Goal: Task Accomplishment & Management: Use online tool/utility

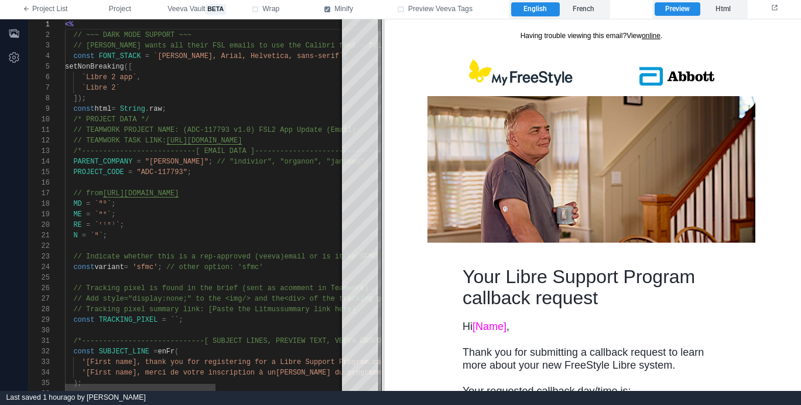
drag, startPoint x: 467, startPoint y: 153, endPoint x: 371, endPoint y: 156, distance: 96.0
click at [378, 156] on span at bounding box center [381, 204] width 6 height 371
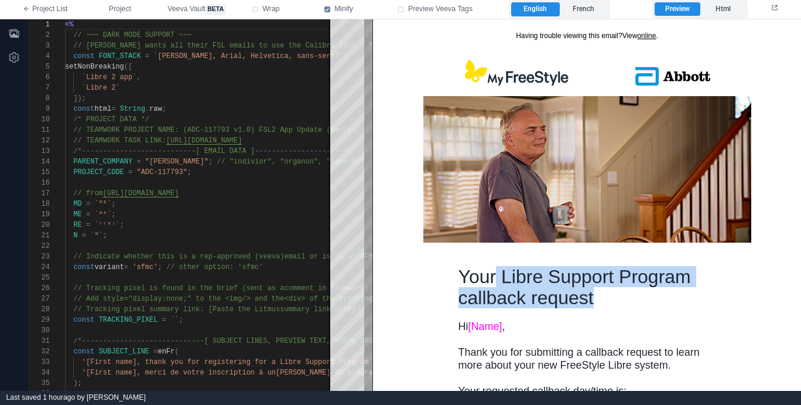
drag, startPoint x: 594, startPoint y: 306, endPoint x: 467, endPoint y: 272, distance: 131.5
click at [480, 277] on td "Your Libre Support Program callback request" at bounding box center [587, 292] width 258 height 54
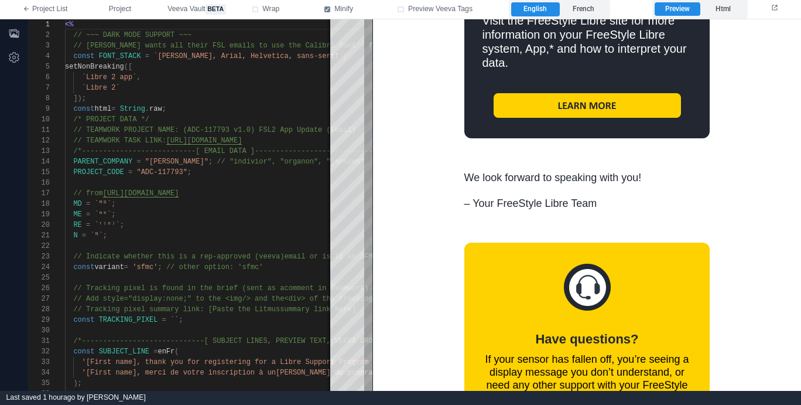
scroll to position [1251, 0]
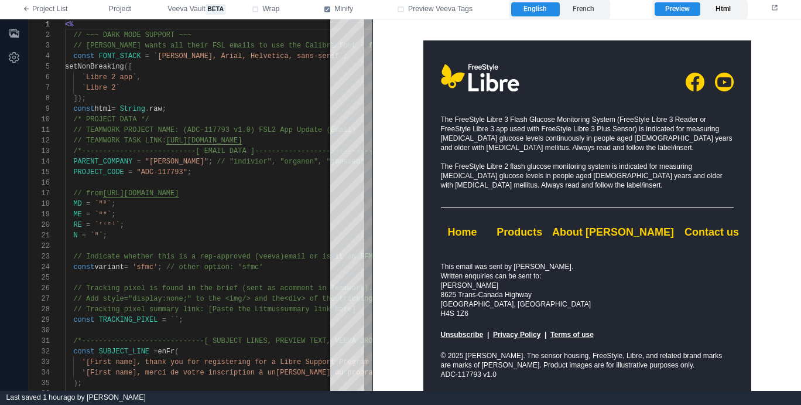
click at [724, 9] on label "Html" at bounding box center [722, 9] width 45 height 14
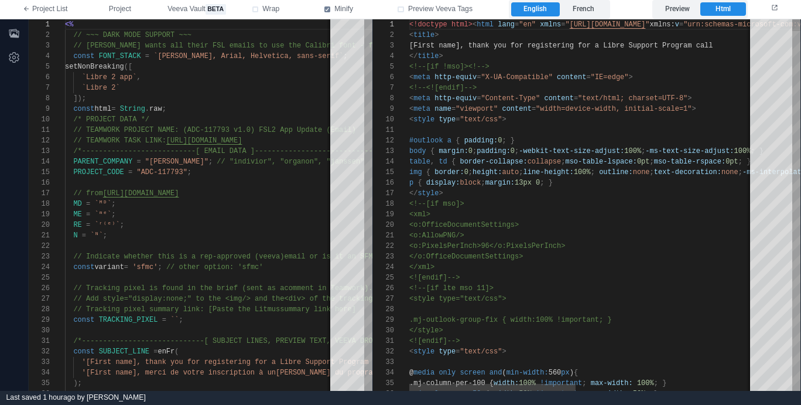
scroll to position [0, 0]
click at [591, 135] on div "#outlook a { padding: 0 ; }" at bounding box center [766, 140] width 715 height 11
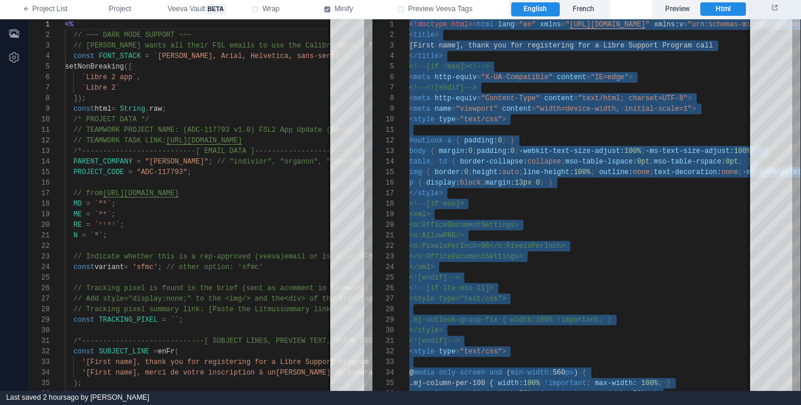
click at [773, 7] on icon at bounding box center [774, 7] width 5 height 5
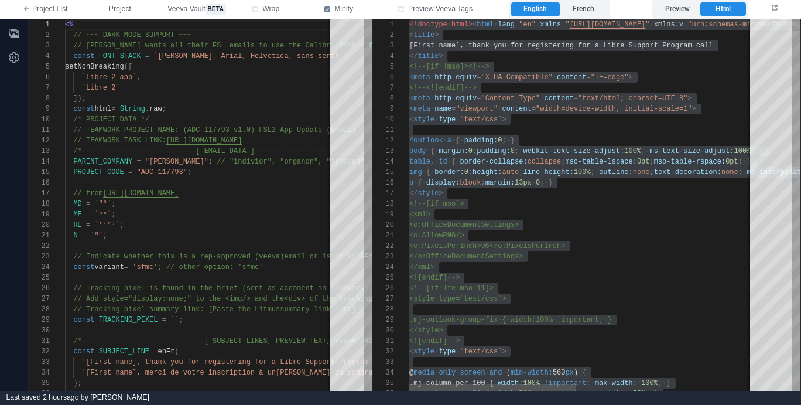
scroll to position [95, 97]
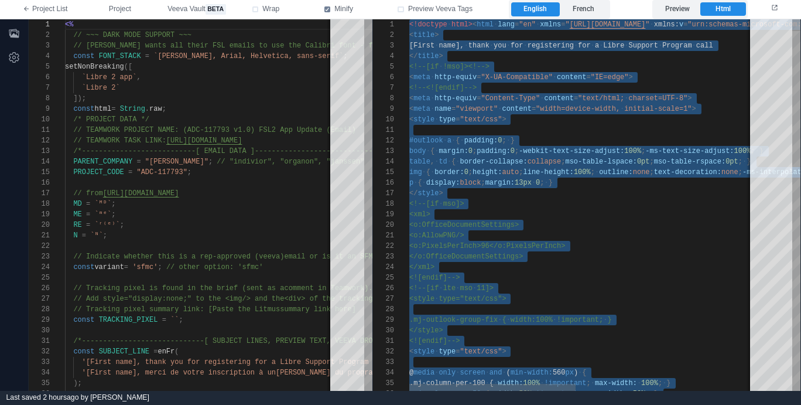
type textarea "**********"
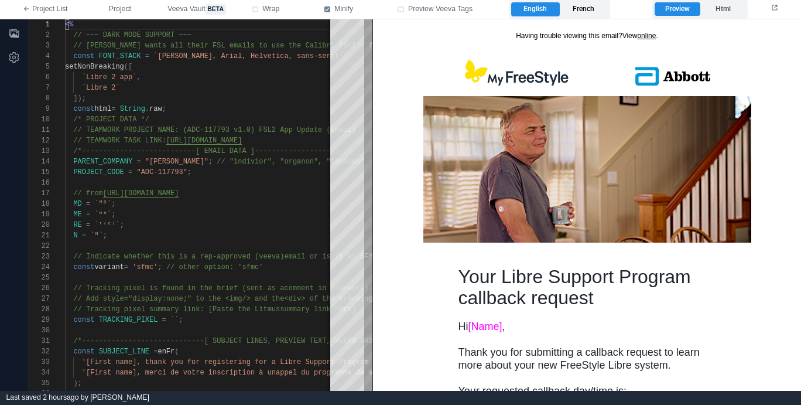
click at [588, 12] on label "French" at bounding box center [584, 9] width 48 height 14
click at [743, 11] on label "Html" at bounding box center [722, 9] width 45 height 14
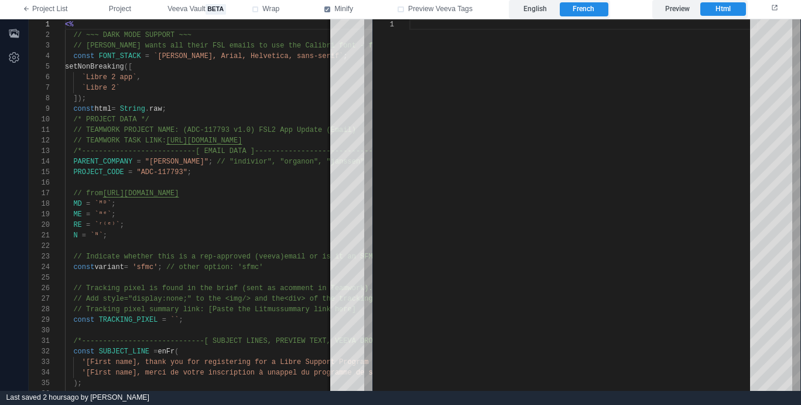
scroll to position [95, 0]
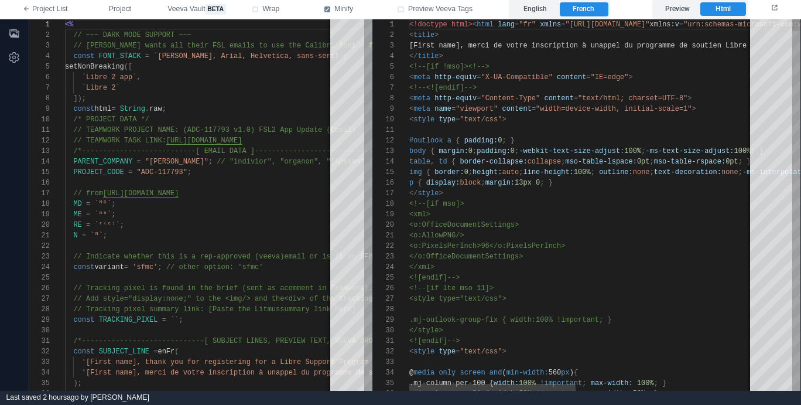
click at [701, 62] on div "<!--[if !mso]><!-->" at bounding box center [766, 66] width 715 height 11
type textarea "**********"
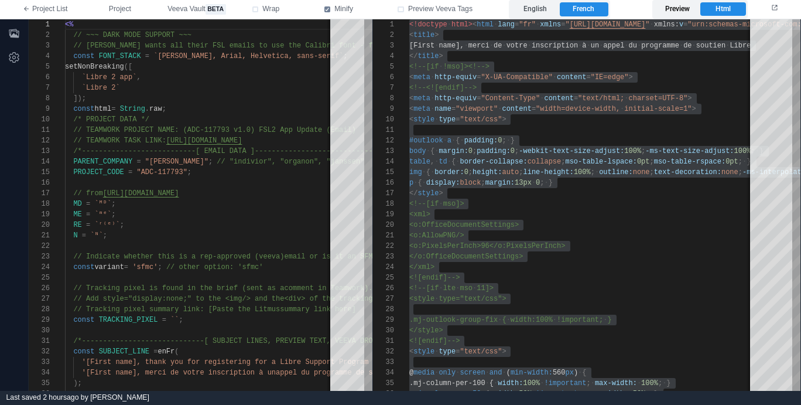
click at [680, 8] on label "Preview" at bounding box center [677, 9] width 45 height 14
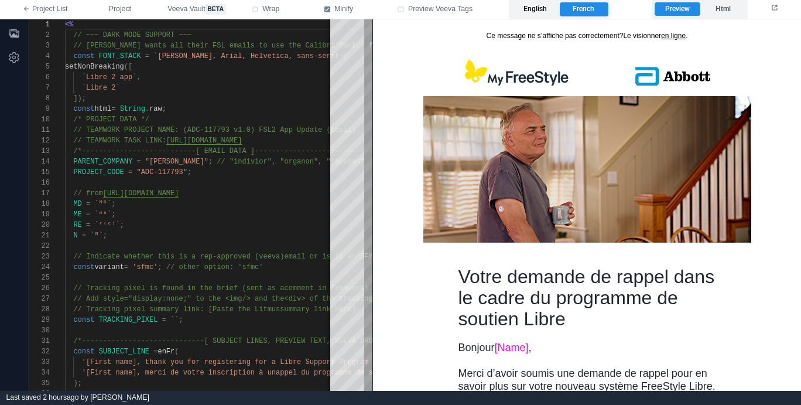
click at [536, 11] on label "English" at bounding box center [535, 9] width 48 height 14
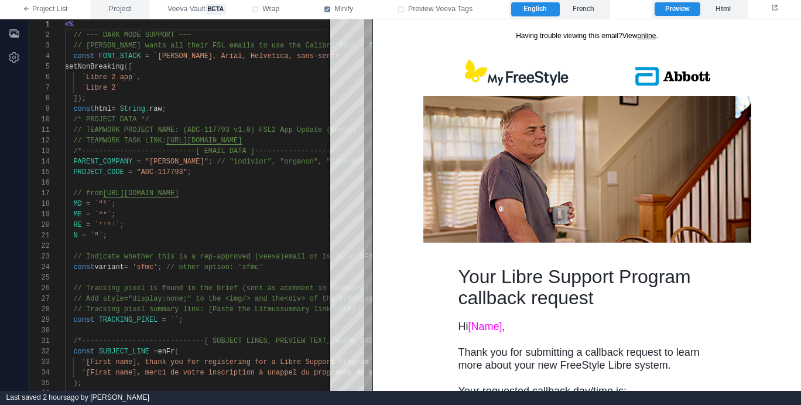
click at [113, 6] on span "Project" at bounding box center [120, 9] width 22 height 11
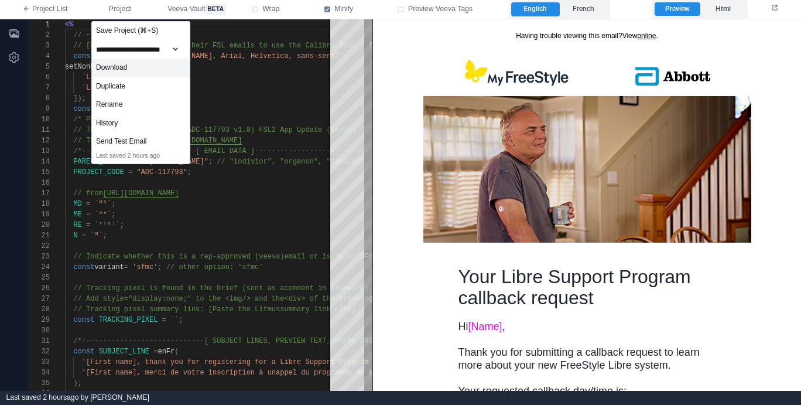
click at [142, 69] on div "Download" at bounding box center [141, 68] width 98 height 19
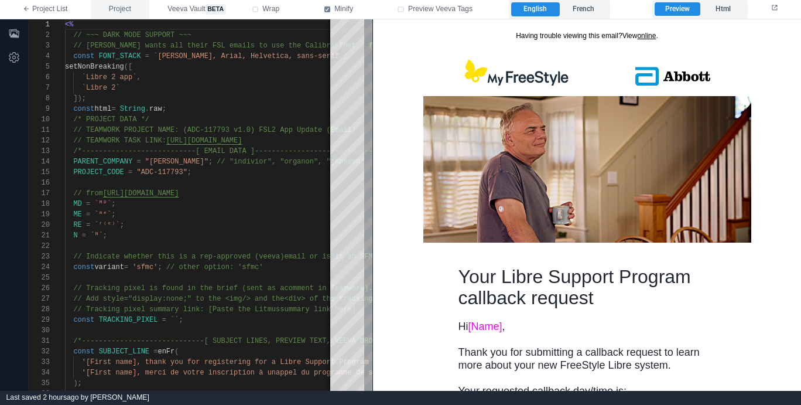
click at [124, 9] on span "Project" at bounding box center [120, 9] width 22 height 11
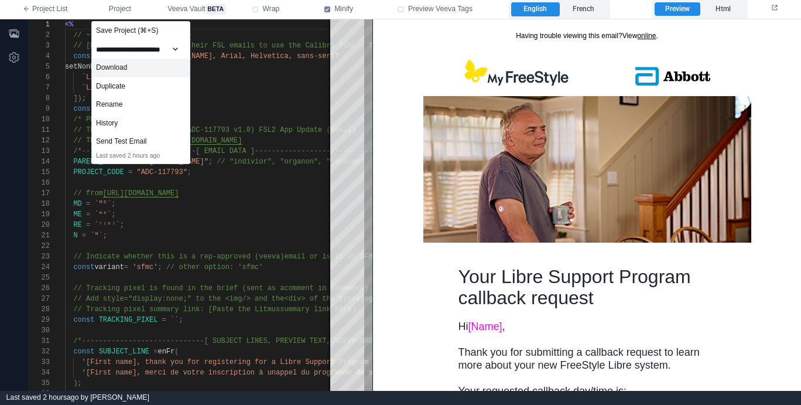
click at [159, 65] on div "Download" at bounding box center [141, 68] width 98 height 19
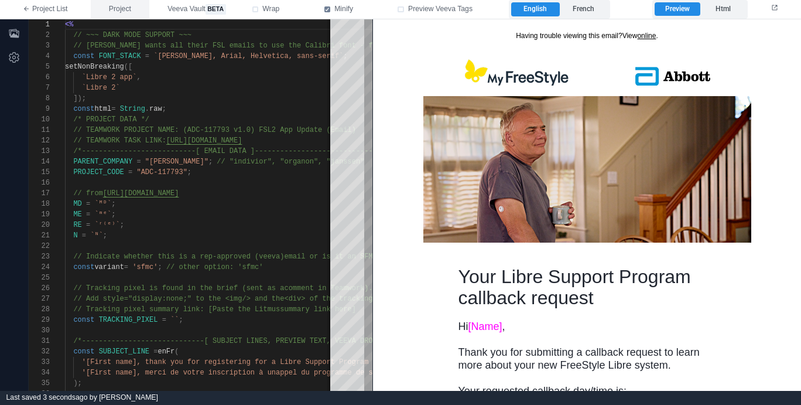
click at [126, 13] on span "Project" at bounding box center [120, 9] width 22 height 11
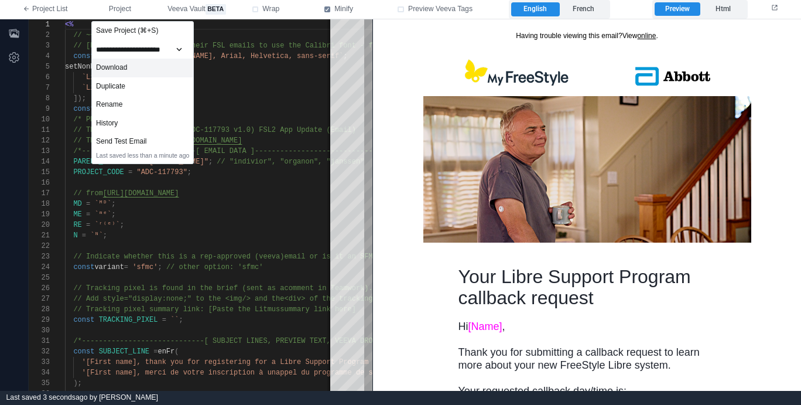
click at [143, 63] on div "Download" at bounding box center [142, 68] width 101 height 19
